Goal: Check status: Check status

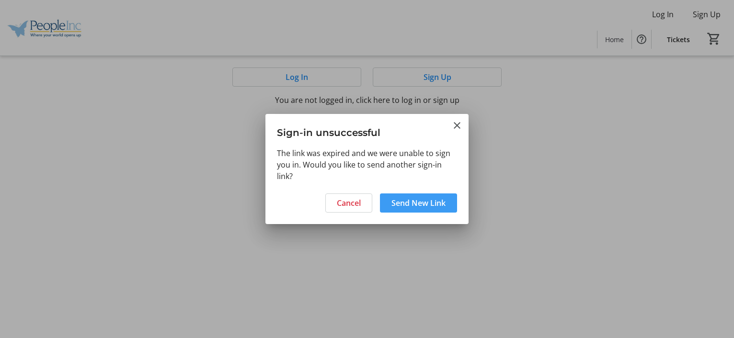
click at [433, 204] on span "Send New Link" at bounding box center [419, 203] width 54 height 12
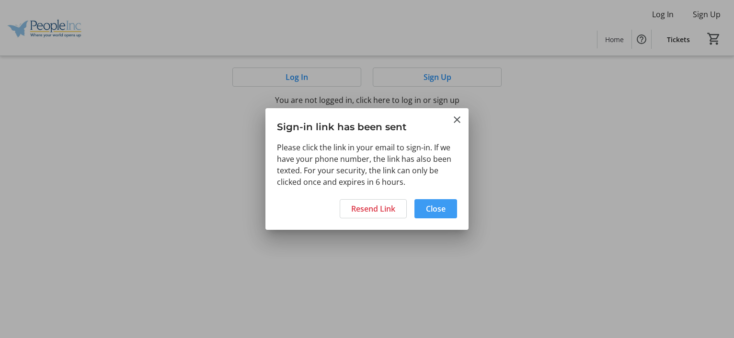
click at [433, 204] on span "Close" at bounding box center [436, 209] width 20 height 12
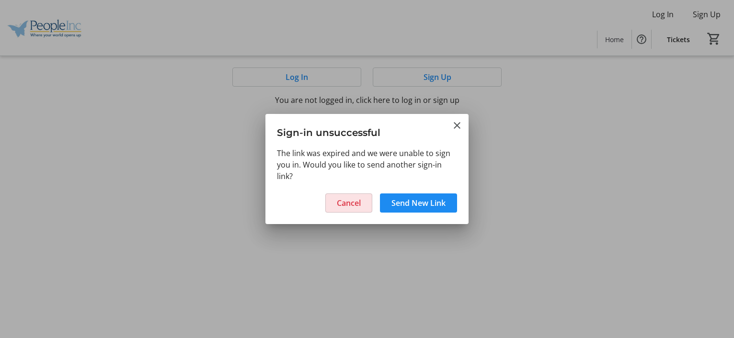
click at [341, 206] on span "Cancel" at bounding box center [349, 203] width 24 height 12
click at [458, 127] on mat-icon "Close" at bounding box center [458, 126] width 12 height 12
click at [347, 202] on span "Cancel" at bounding box center [349, 203] width 24 height 12
